Goal: Transaction & Acquisition: Purchase product/service

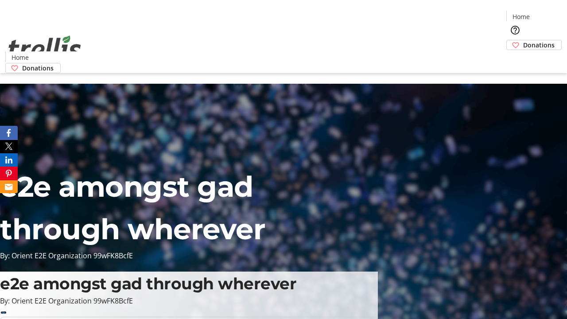
click at [523, 40] on span "Donations" at bounding box center [538, 44] width 31 height 9
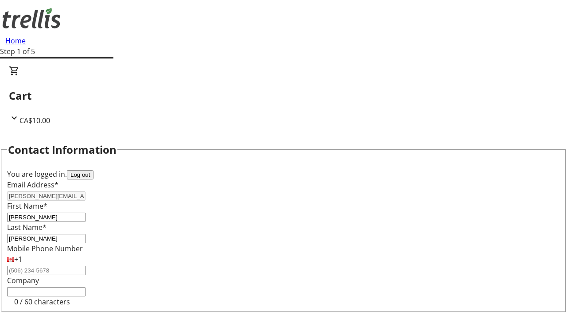
scroll to position [119, 0]
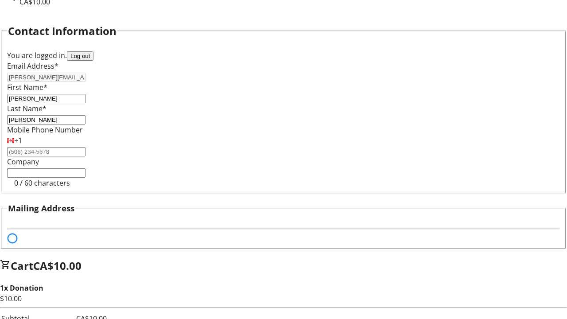
select select "BC"
select select "CA"
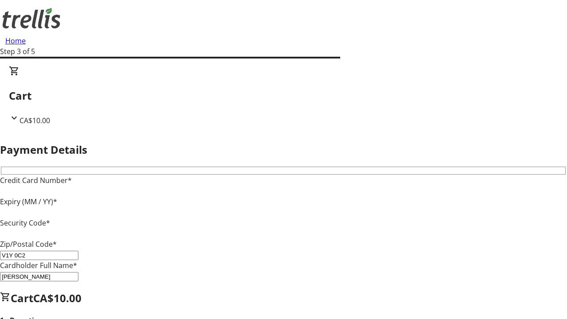
type input "V1Y 0C2"
